Goal: Communication & Community: Answer question/provide support

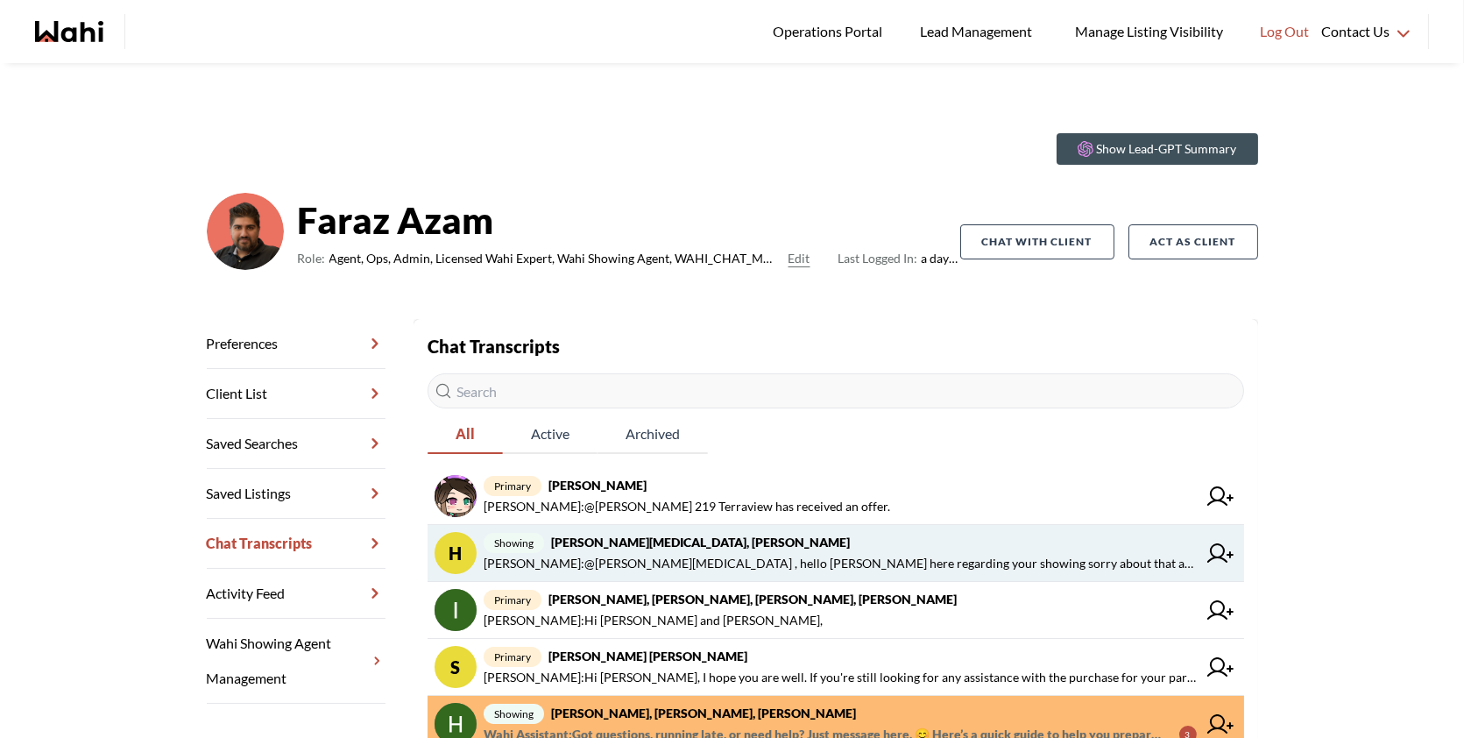
scroll to position [32, 0]
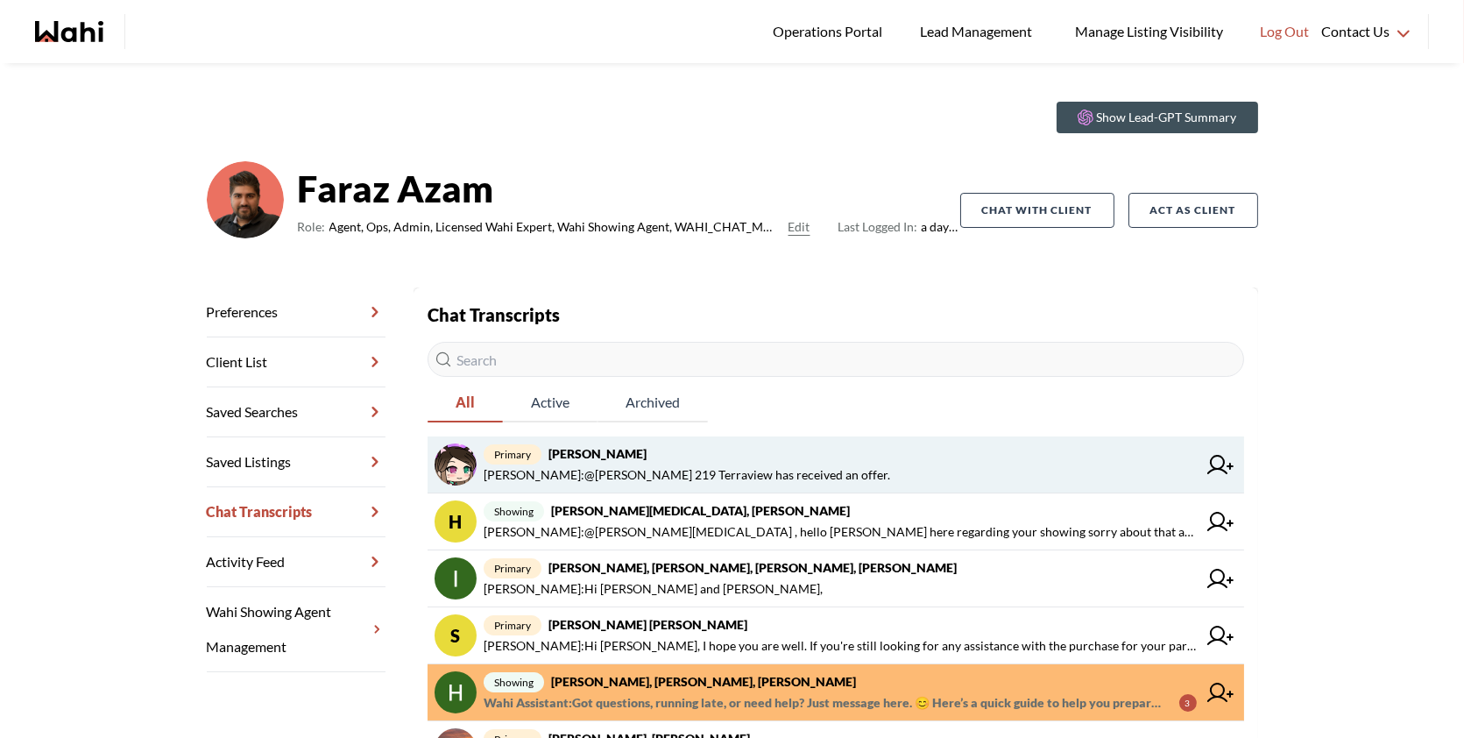
click at [773, 480] on span "Faraz Azam : @liuhong chen 219 Terraview has received an offer." at bounding box center [687, 474] width 407 height 21
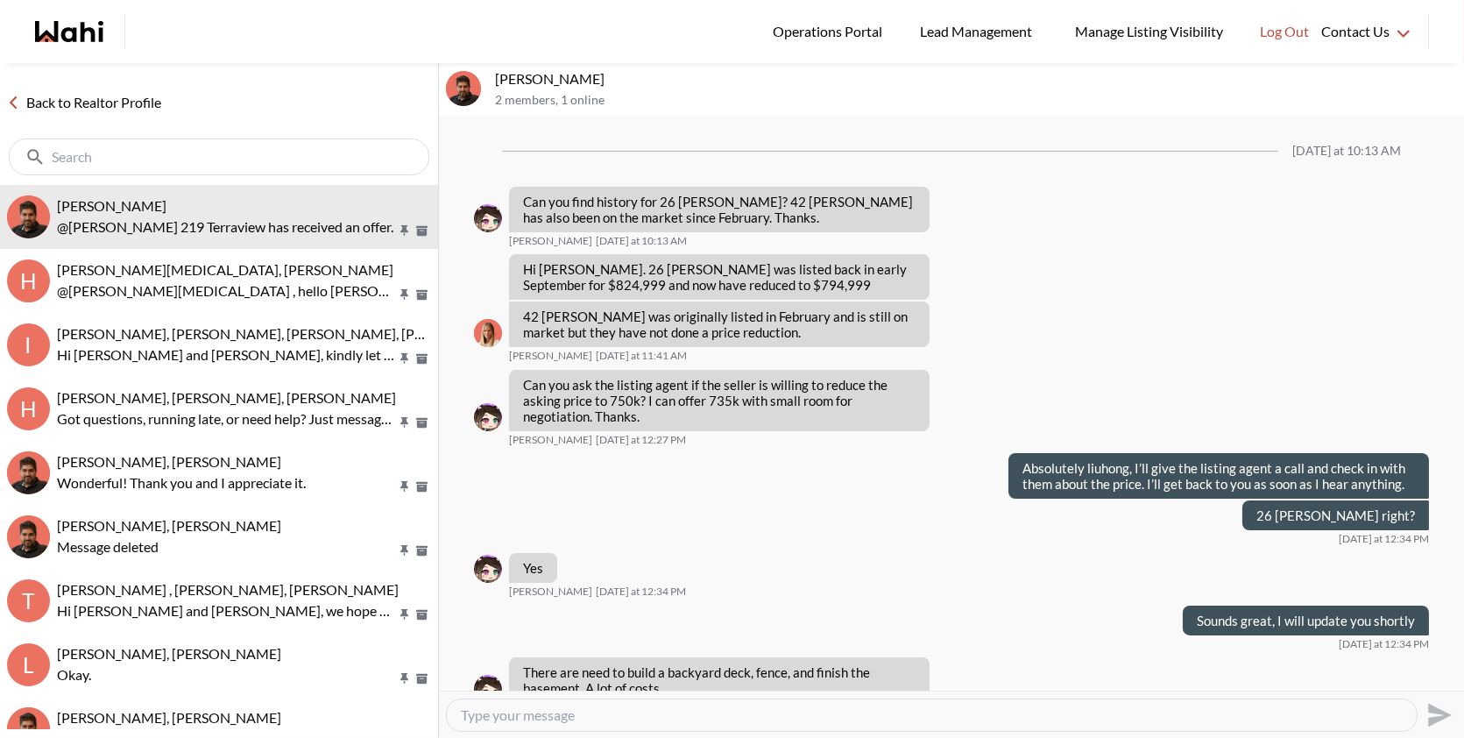
scroll to position [1288, 0]
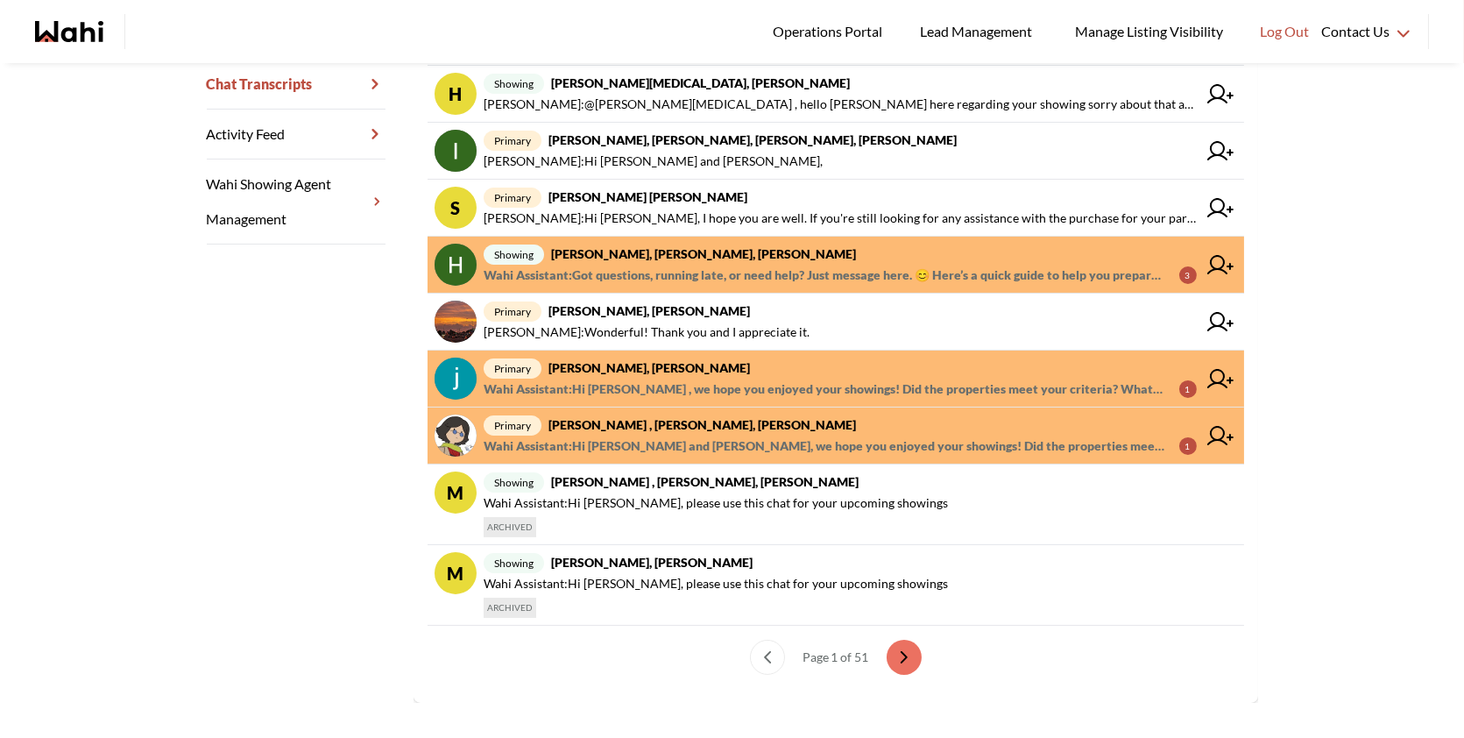
scroll to position [461, 0]
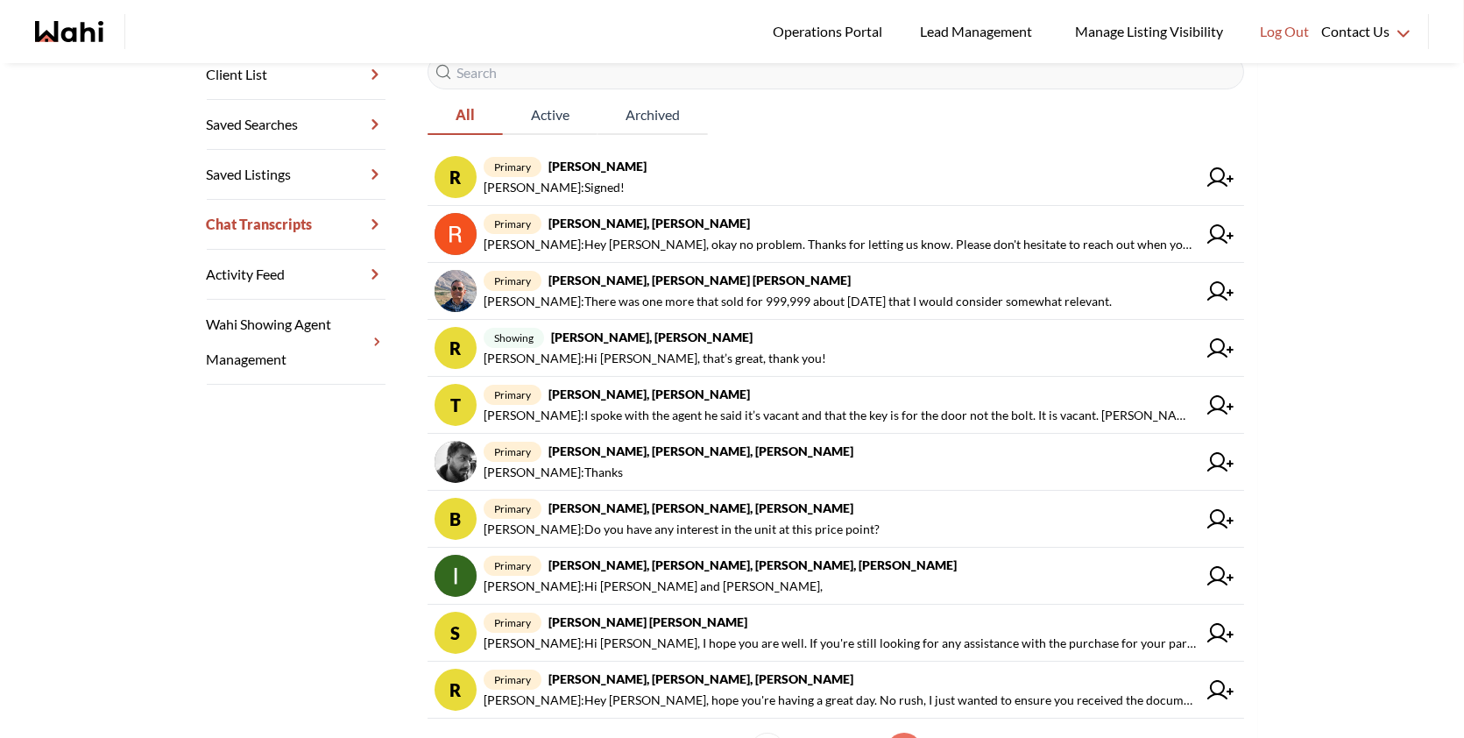
scroll to position [320, 0]
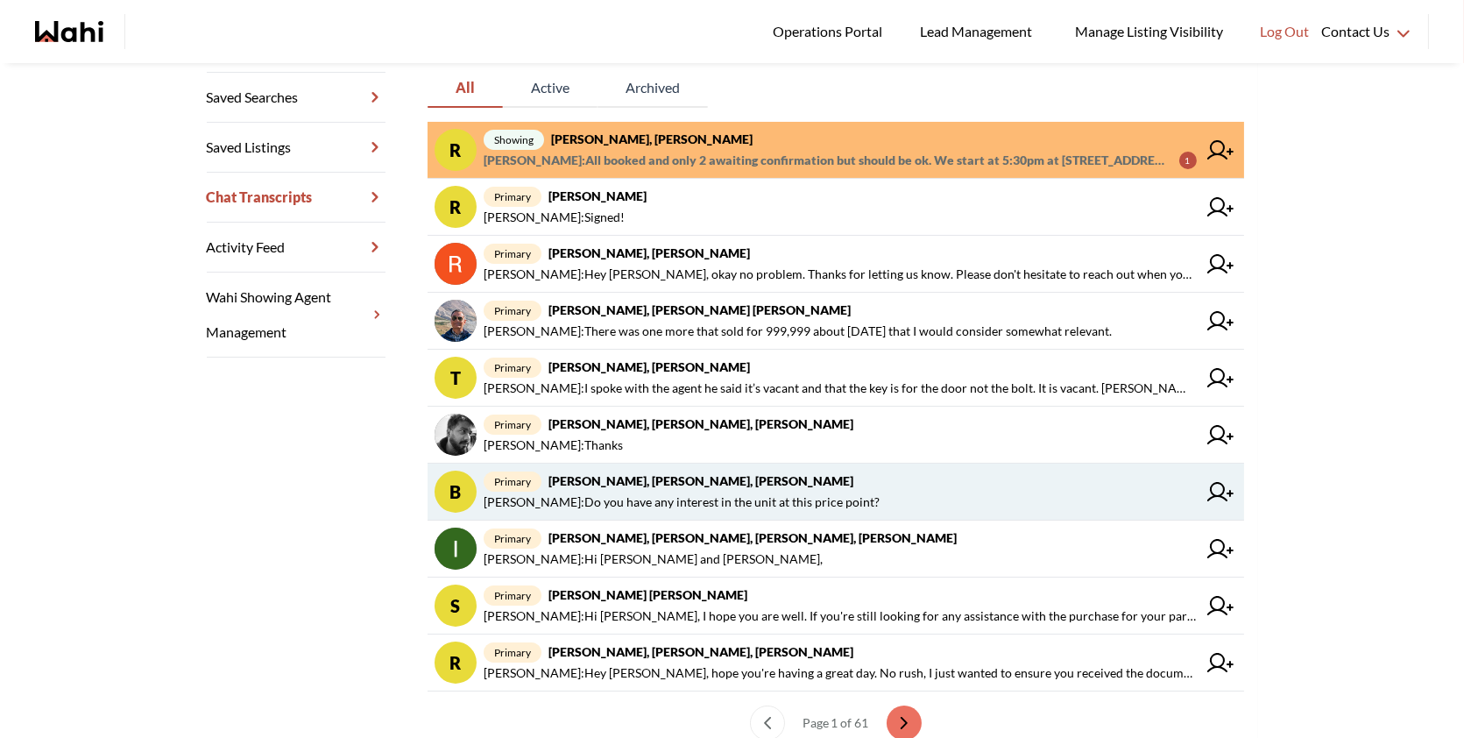
scroll to position [347, 0]
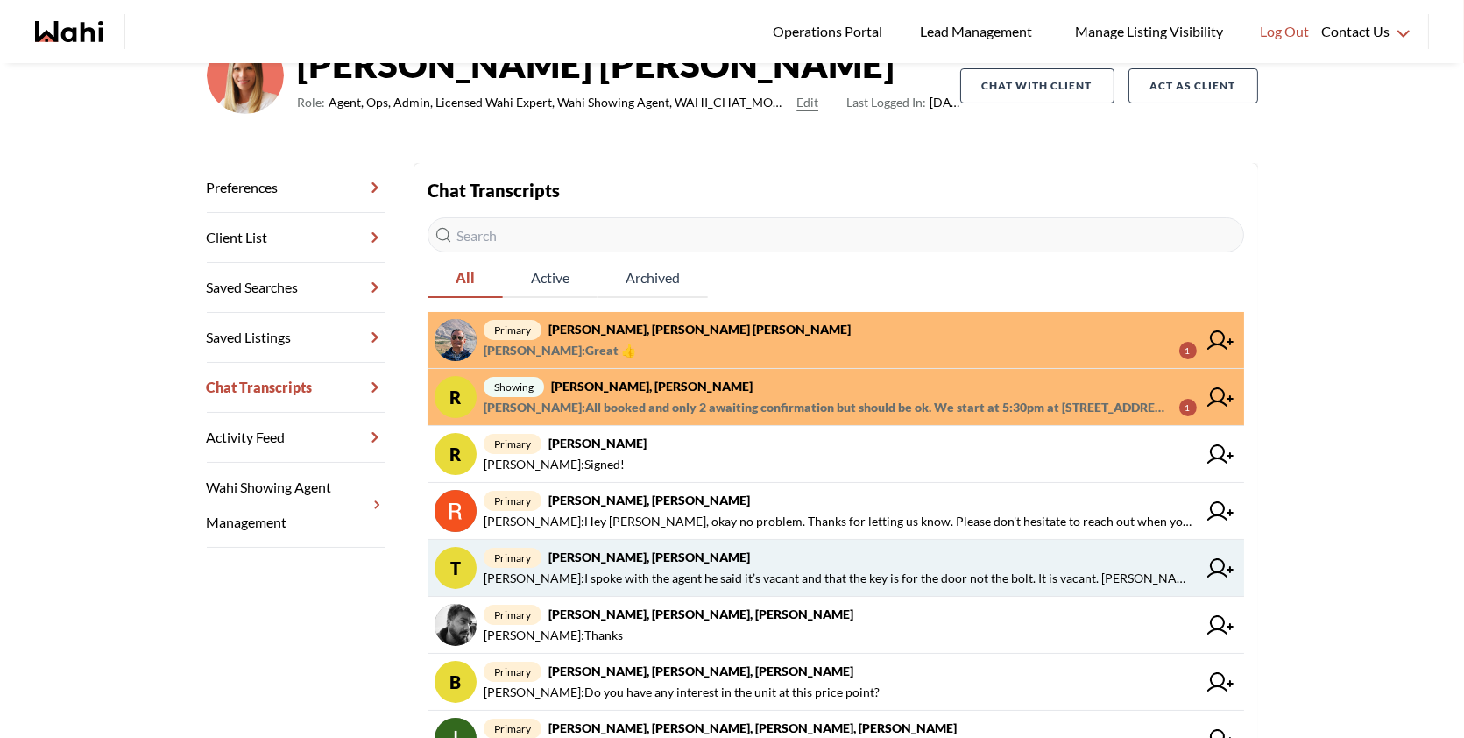
scroll to position [167, 0]
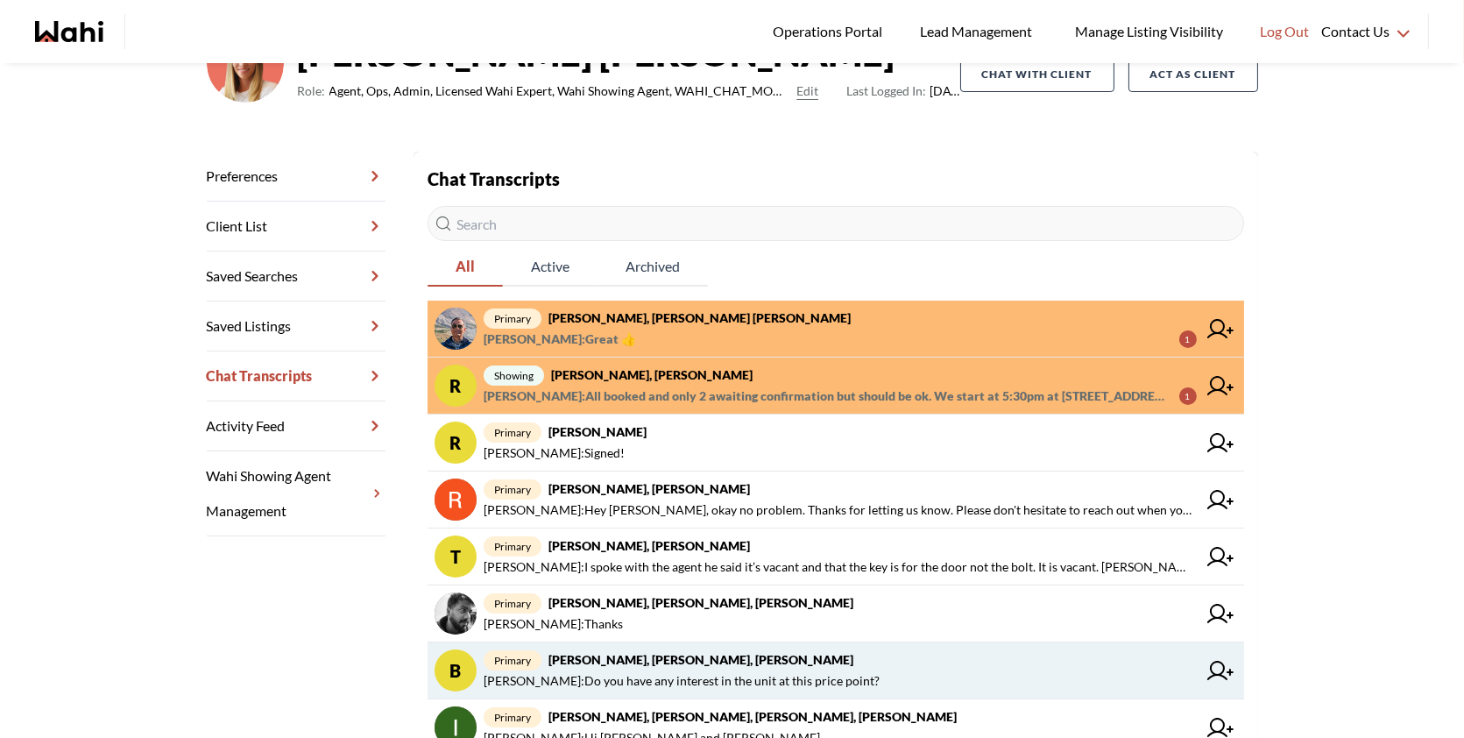
click at [668, 664] on span "primary [PERSON_NAME], [PERSON_NAME], [PERSON_NAME]" at bounding box center [840, 659] width 713 height 21
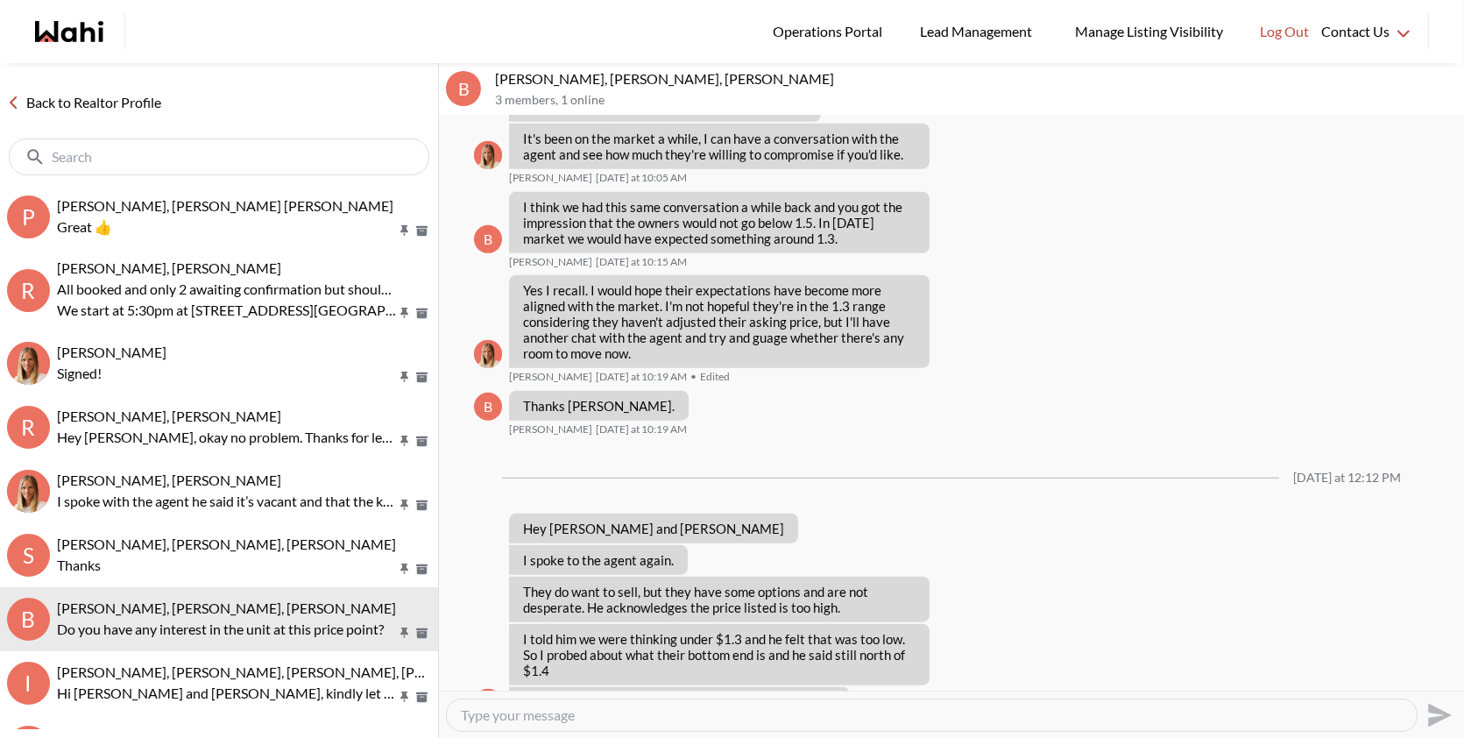
scroll to position [2278, 0]
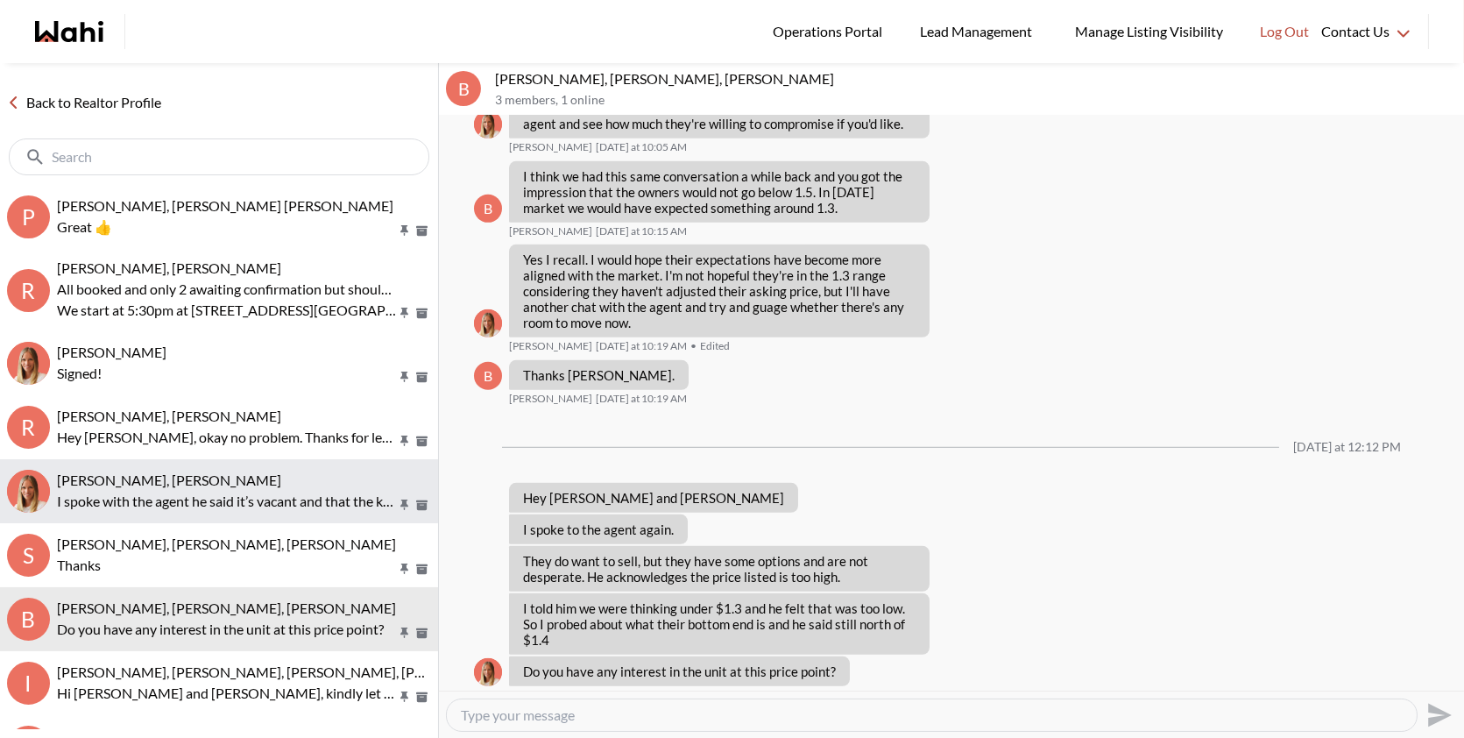
click at [298, 522] on button "Tanya Fita, Michelle I spoke with the agent he said it’s vacant and that the ke…" at bounding box center [219, 491] width 438 height 64
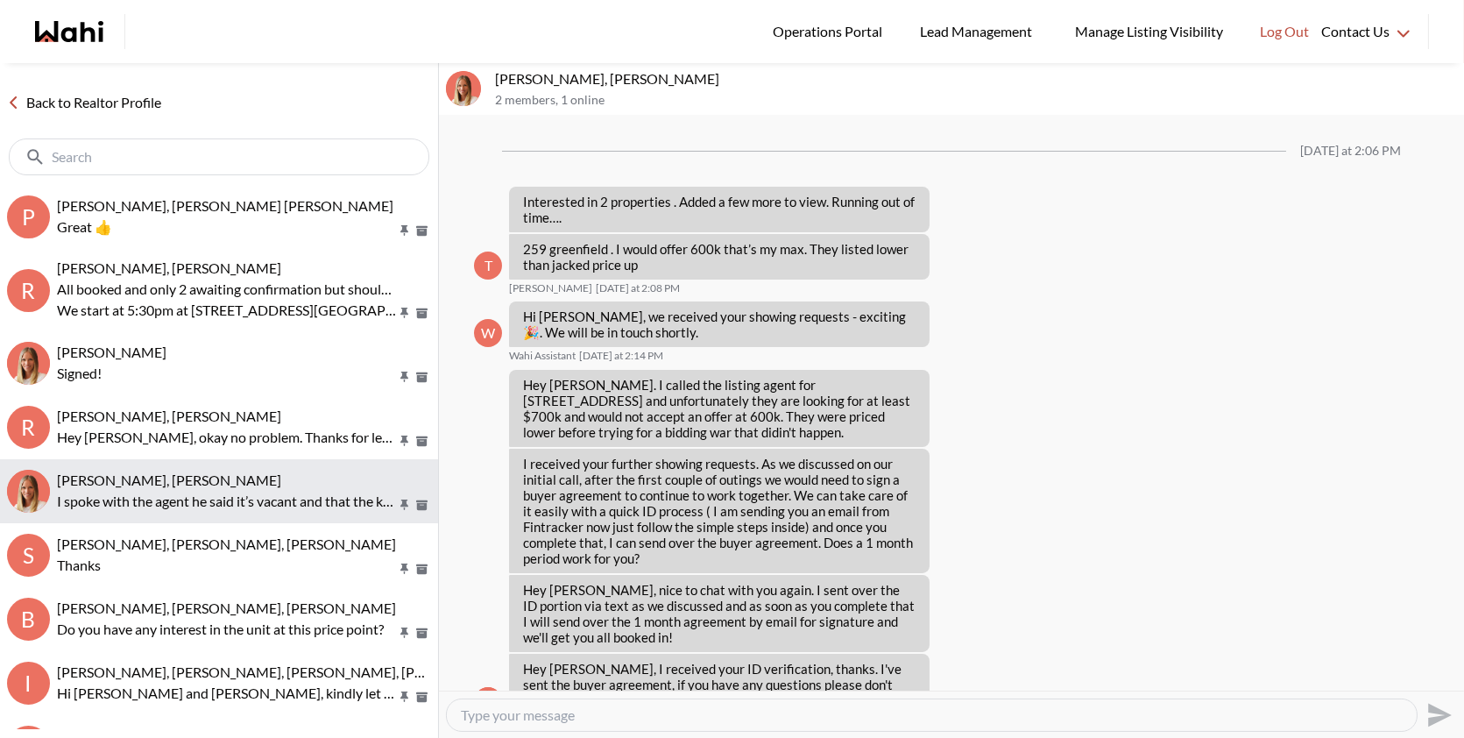
scroll to position [2142, 0]
